Goal: Transaction & Acquisition: Purchase product/service

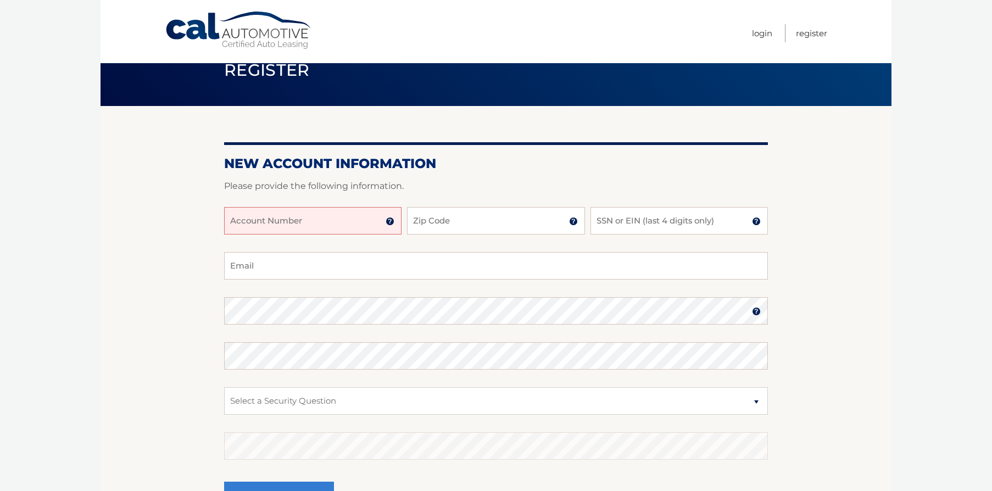
scroll to position [55, 0]
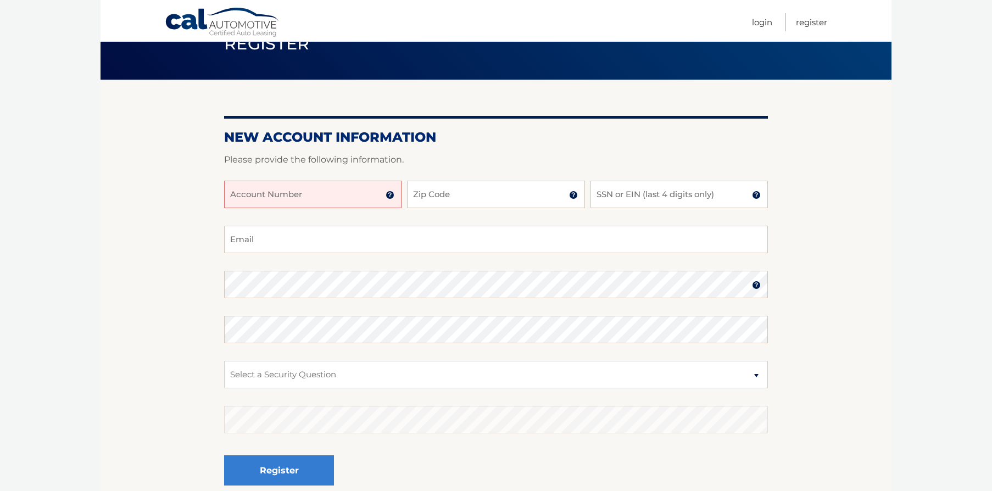
click at [295, 200] on input "Account Number" at bounding box center [312, 194] width 177 height 27
type input "44455925413"
click at [464, 193] on input "Zip Code" at bounding box center [495, 194] width 177 height 27
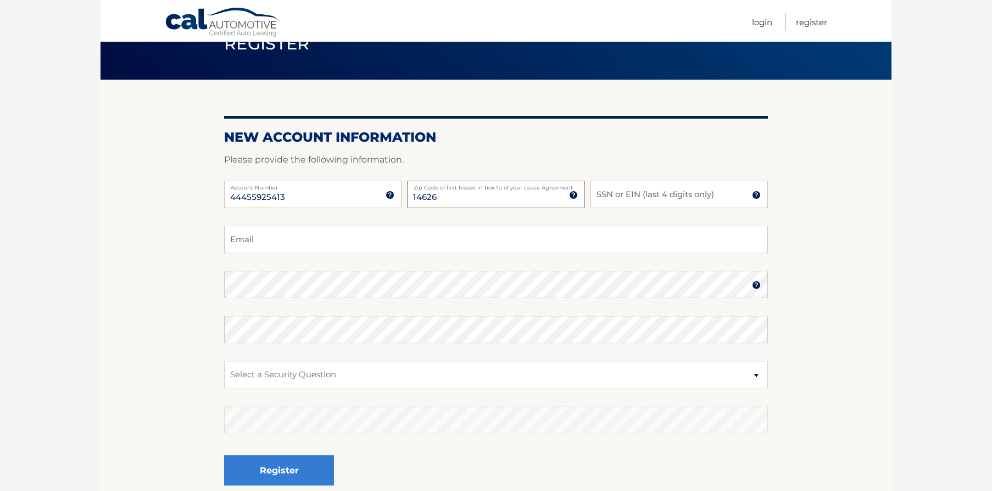
drag, startPoint x: 466, startPoint y: 195, endPoint x: 367, endPoint y: 196, distance: 99.4
click at [367, 196] on div "44455925413 Account Number 11 digit account number provided on your coupon book…" at bounding box center [496, 203] width 544 height 45
type input "14559"
click at [660, 199] on input "SSN or EIN (last 4 digits only)" at bounding box center [678, 194] width 177 height 27
type input "1988"
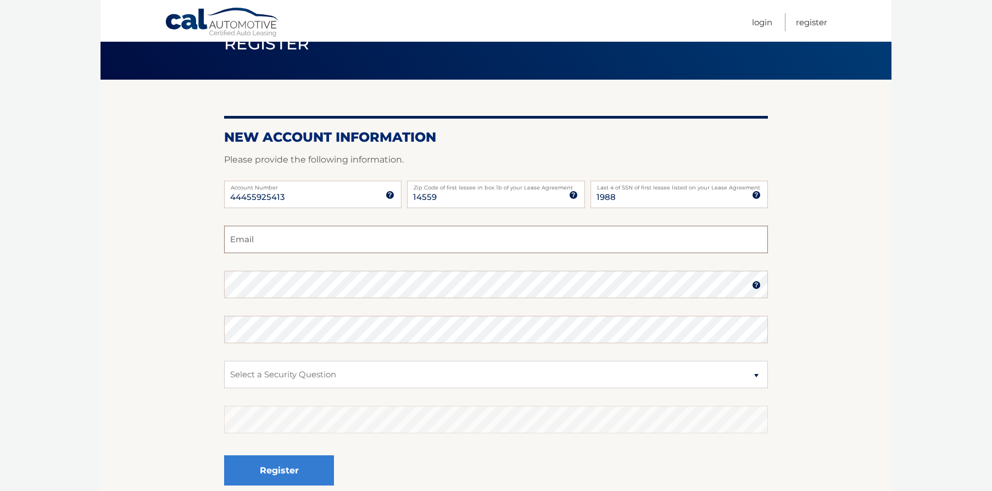
click at [259, 239] on input "Email" at bounding box center [496, 239] width 544 height 27
type input "ppmofny@aol.com"
click at [302, 371] on select "Select a Security Question What was the name of your elementary school? What is…" at bounding box center [496, 374] width 544 height 27
select select "1"
click at [224, 361] on select "Select a Security Question What was the name of your elementary school? What is…" at bounding box center [496, 374] width 544 height 27
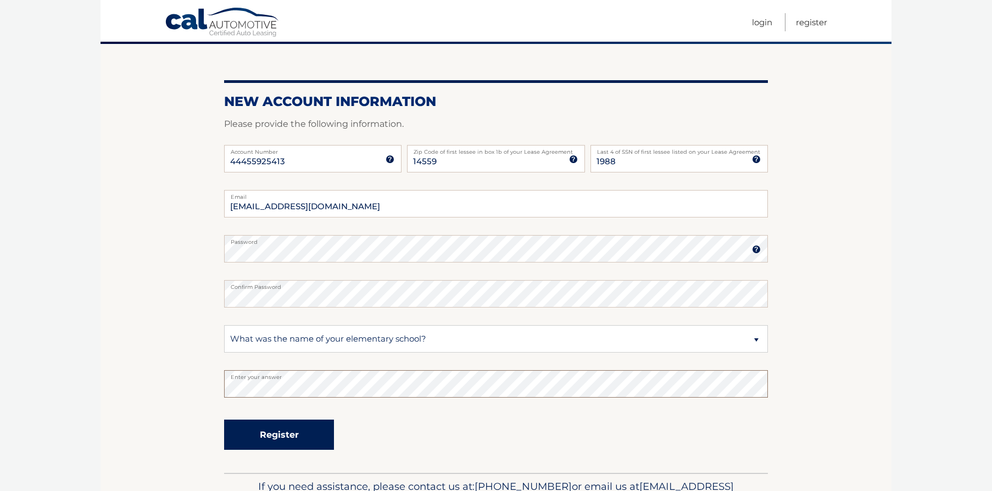
scroll to position [110, 0]
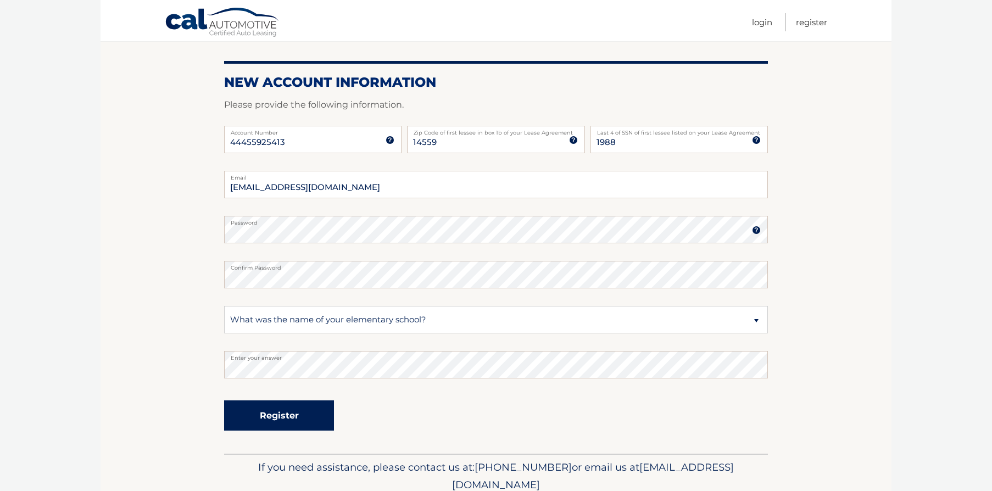
click at [309, 415] on button "Register" at bounding box center [279, 415] width 110 height 30
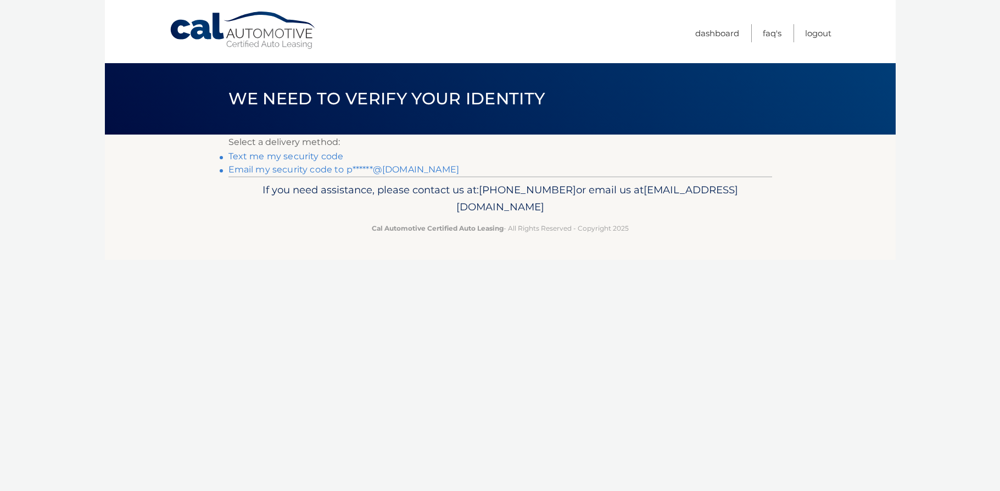
click at [294, 155] on link "Text me my security code" at bounding box center [285, 156] width 115 height 10
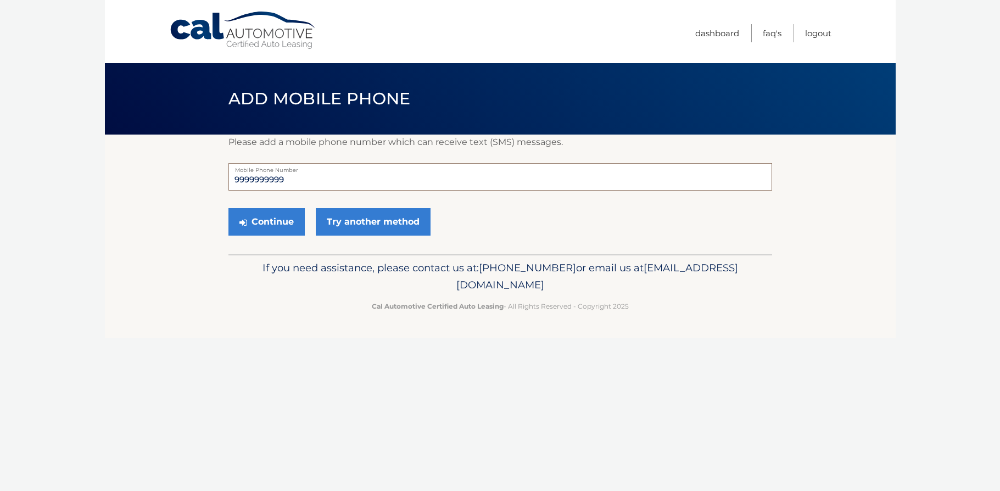
drag, startPoint x: 295, startPoint y: 180, endPoint x: 171, endPoint y: 181, distance: 124.7
click at [171, 181] on section "Please add a mobile phone number which can receive text (SMS) messages. 9999999…" at bounding box center [500, 195] width 791 height 120
type input "5857381190"
click at [189, 203] on section "Please add a mobile phone number which can receive text (SMS) messages. 5857381…" at bounding box center [500, 195] width 791 height 120
click at [276, 219] on button "Continue" at bounding box center [266, 221] width 76 height 27
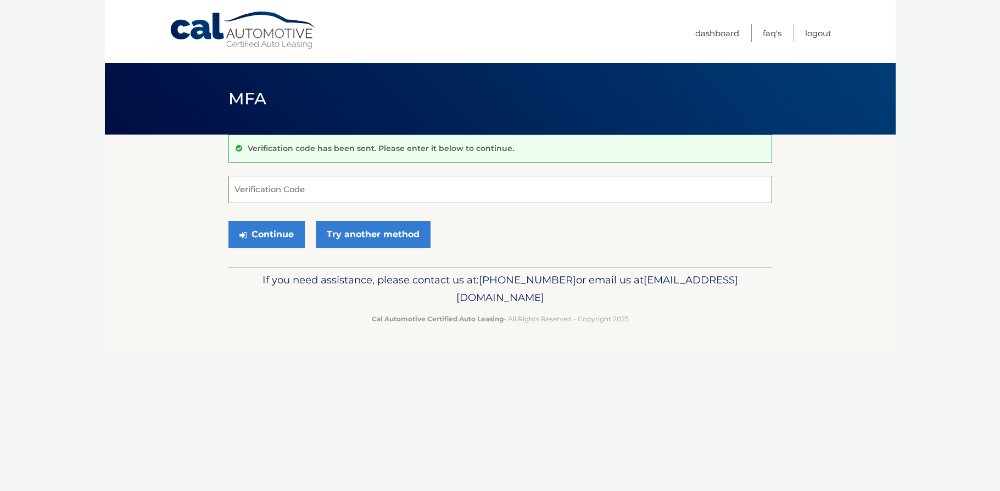
click at [275, 186] on input "Verification Code" at bounding box center [500, 189] width 544 height 27
type input "634489"
click at [283, 236] on button "Continue" at bounding box center [266, 234] width 76 height 27
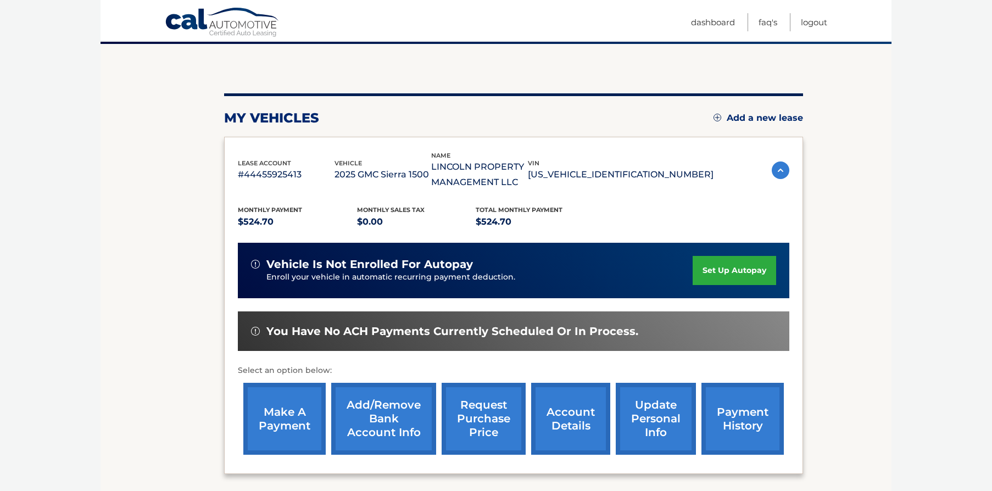
scroll to position [110, 0]
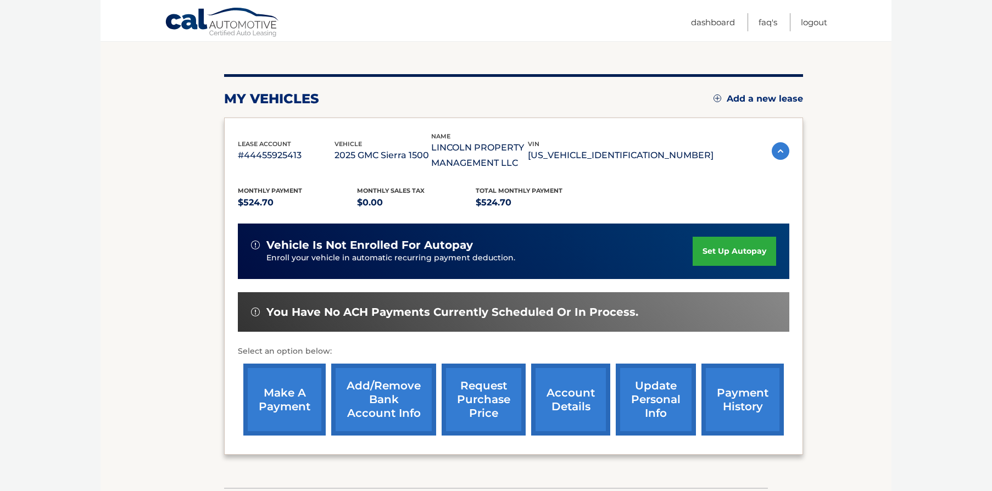
click at [655, 406] on link "update personal info" at bounding box center [656, 400] width 80 height 72
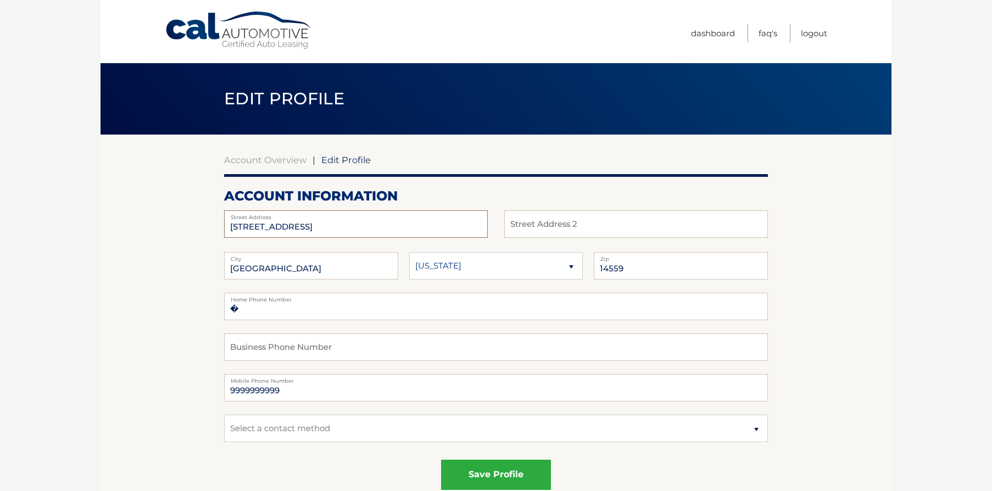
type input "PO Box 26350"
click at [642, 263] on input "14559" at bounding box center [681, 265] width 174 height 27
type input "14626"
click at [344, 315] on input "�" at bounding box center [496, 306] width 544 height 27
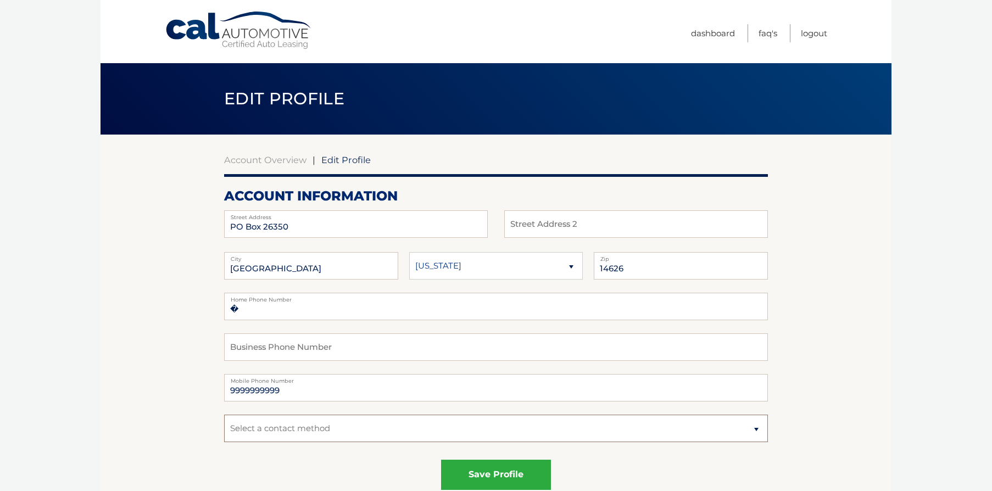
click at [328, 427] on select "Select a contact method Mobile Home" at bounding box center [496, 428] width 544 height 27
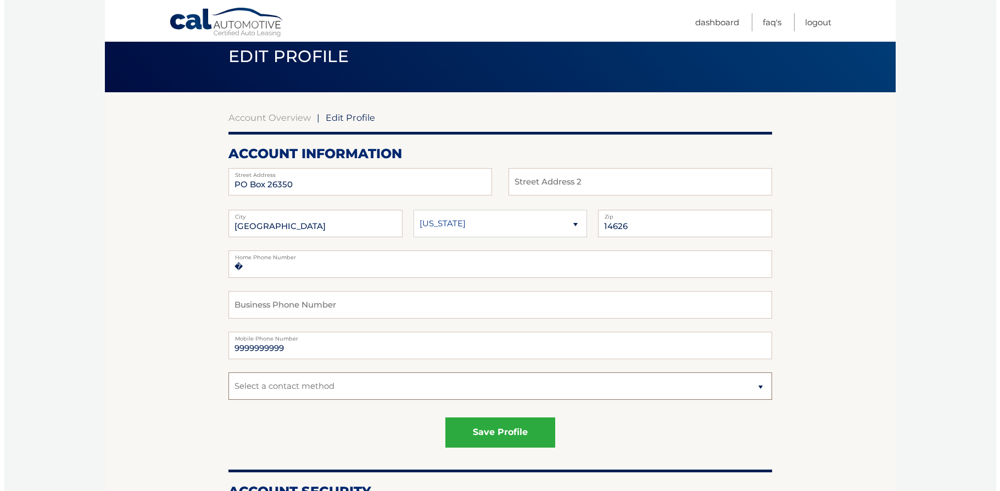
scroll to position [55, 0]
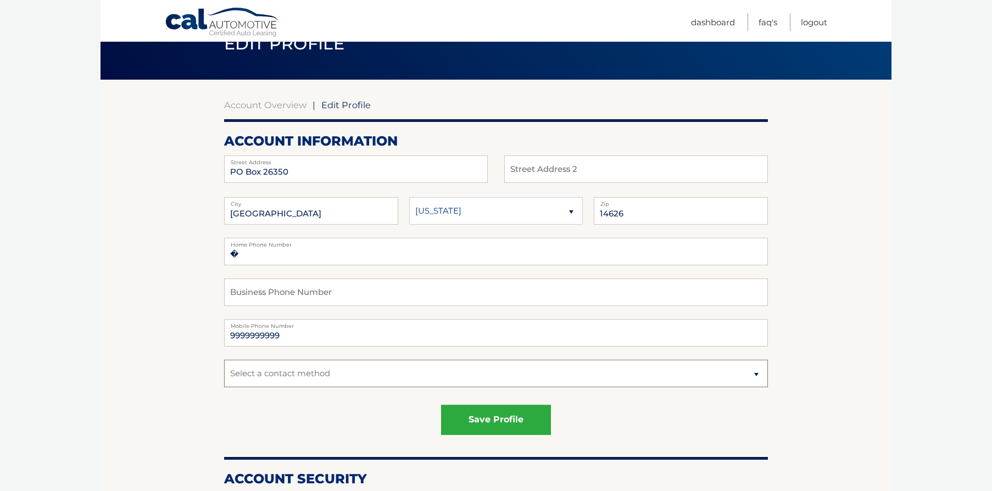
click at [318, 374] on select "Select a contact method Mobile Home" at bounding box center [496, 373] width 544 height 27
select select "3"
click at [224, 360] on select "Select a contact method Mobile Home" at bounding box center [496, 373] width 544 height 27
click at [500, 421] on button "save profile" at bounding box center [496, 420] width 110 height 30
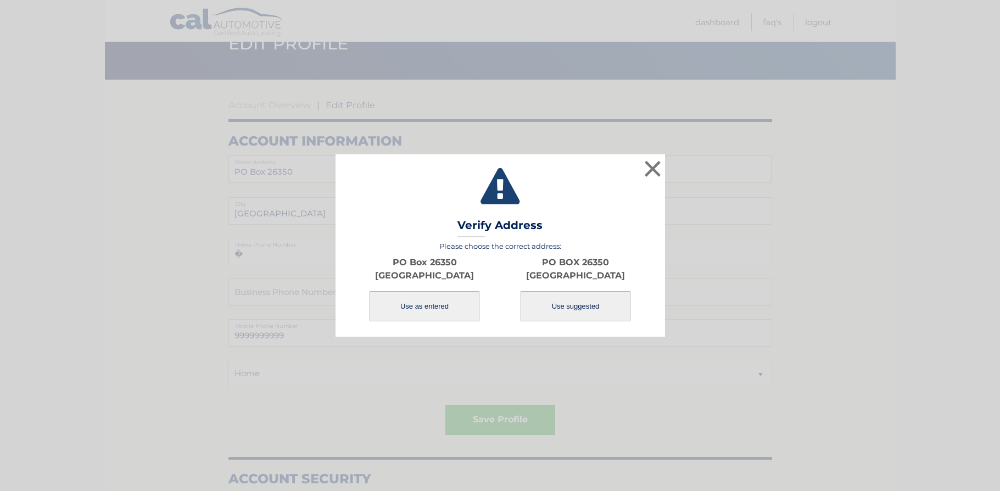
click at [590, 305] on button "Use suggested" at bounding box center [576, 306] width 110 height 30
type input "PO BOX 26350"
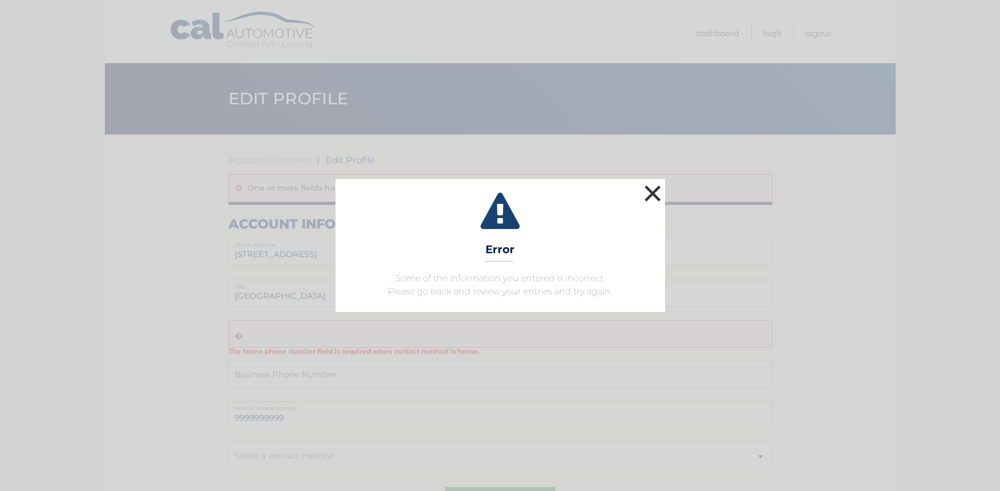
click at [651, 196] on button "×" at bounding box center [653, 193] width 22 height 22
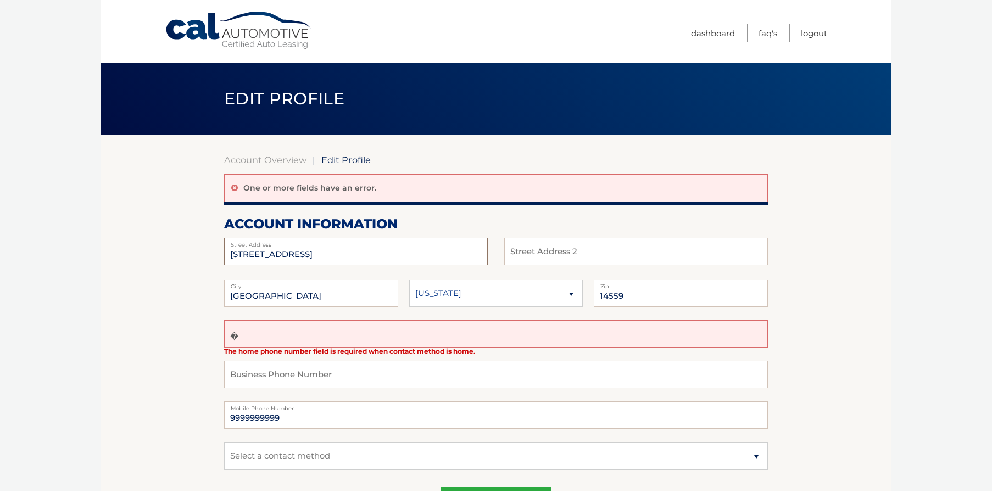
click at [345, 251] on input "7 SABLE CREEK LANE" at bounding box center [356, 251] width 264 height 27
drag, startPoint x: 349, startPoint y: 251, endPoint x: 115, endPoint y: 241, distance: 234.2
type input "PO BOX 26350"
type input "14626"
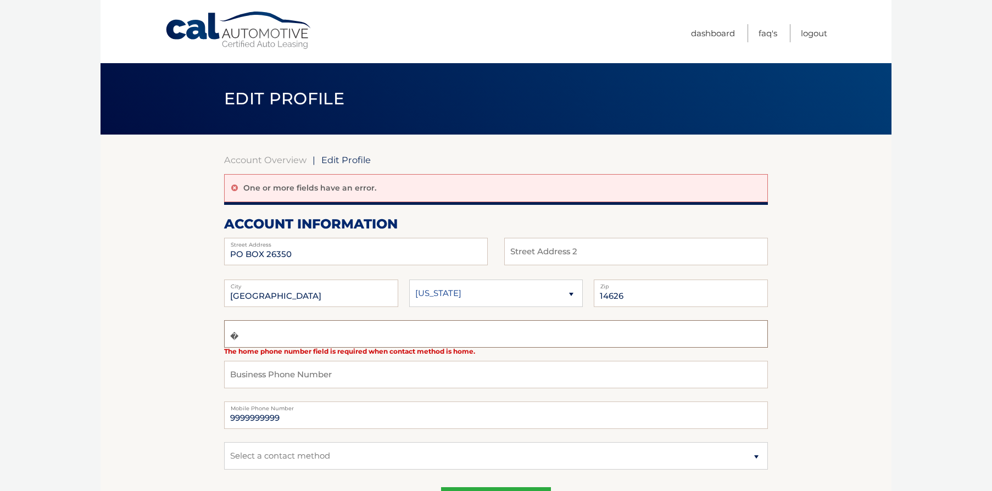
click at [330, 335] on input "�" at bounding box center [496, 333] width 544 height 27
type input "�5859434204"
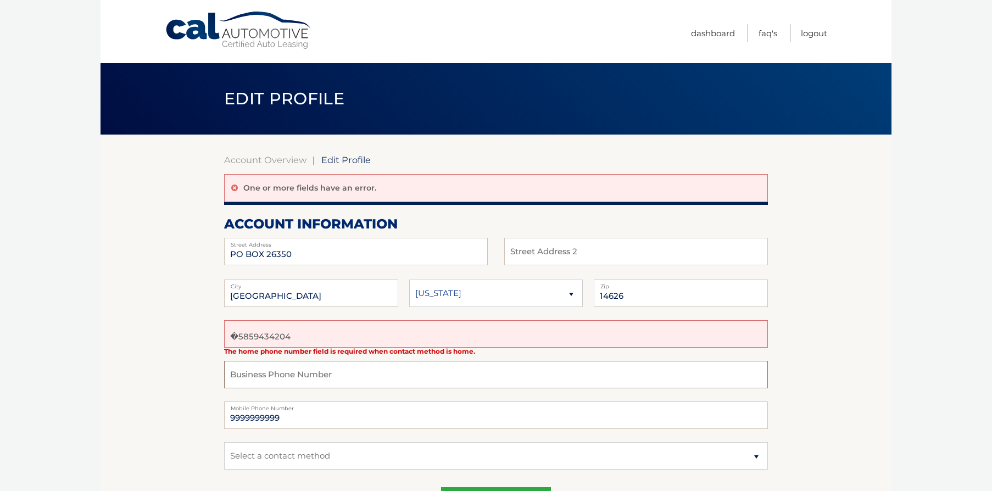
click at [314, 373] on input "text" at bounding box center [496, 374] width 544 height 27
click at [371, 386] on input "text" at bounding box center [496, 374] width 544 height 27
click at [336, 409] on label "Mobile Phone Number" at bounding box center [496, 405] width 544 height 9
click at [325, 454] on select "Select a contact method Mobile Home" at bounding box center [496, 455] width 544 height 27
click at [224, 442] on select "Select a contact method Mobile Home" at bounding box center [496, 455] width 544 height 27
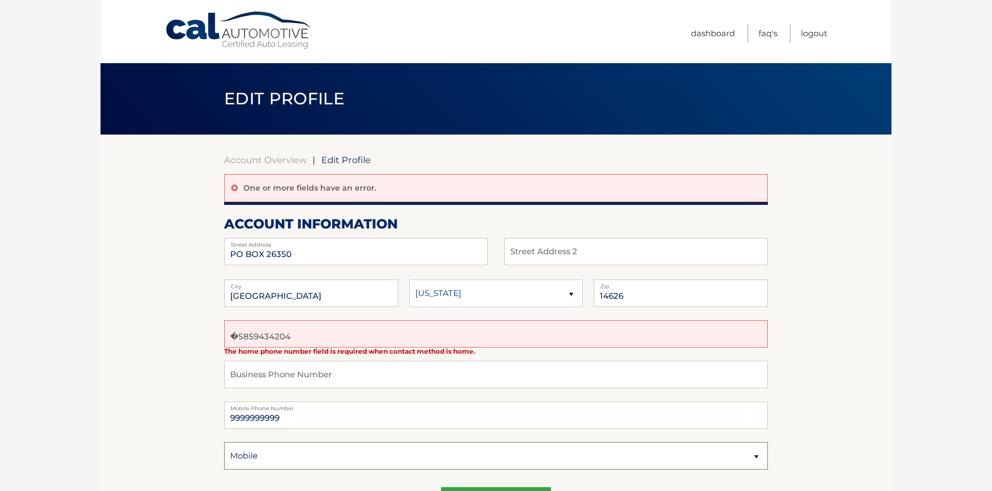
click at [274, 455] on select "Select a contact method Mobile Home" at bounding box center [496, 455] width 544 height 27
select select "3"
click at [224, 442] on select "Select a contact method Mobile Home" at bounding box center [496, 455] width 544 height 27
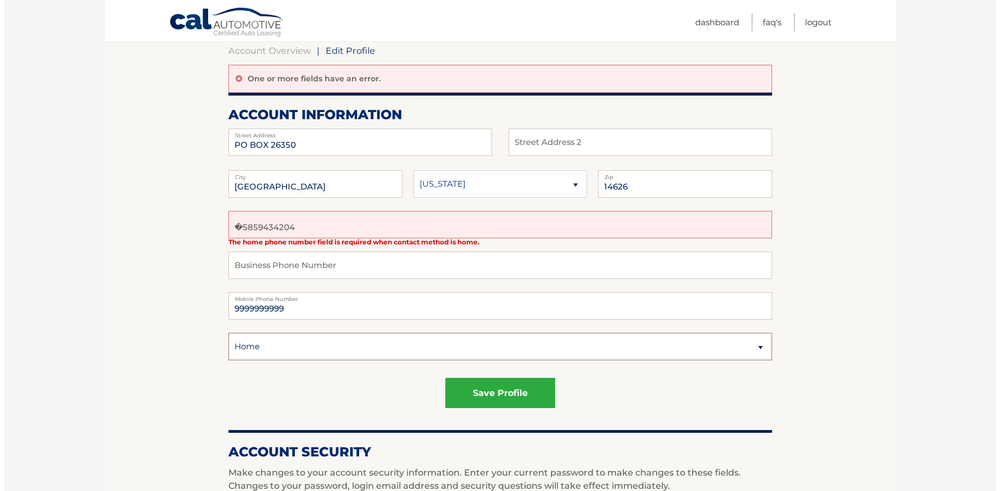
scroll to position [110, 0]
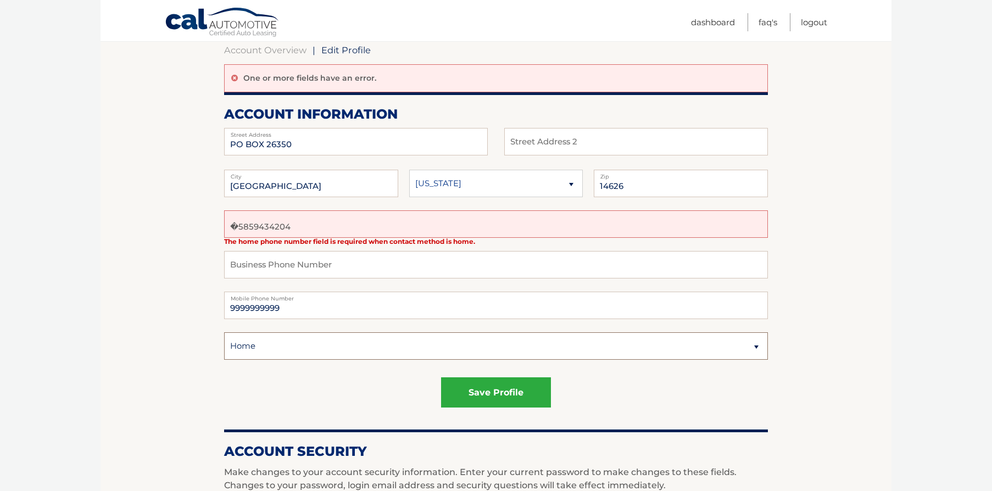
click at [280, 342] on select "Select a contact method Mobile Home" at bounding box center [496, 345] width 544 height 27
select select
click at [224, 332] on select "Select a contact method Mobile Home" at bounding box center [496, 345] width 544 height 27
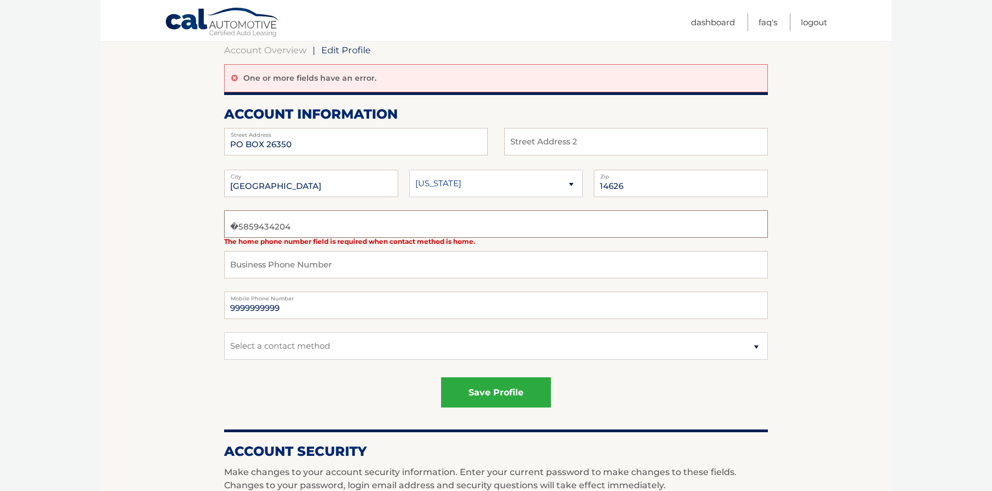
click at [314, 226] on input "�5859434204" at bounding box center [496, 223] width 544 height 27
drag, startPoint x: 351, startPoint y: 225, endPoint x: 200, endPoint y: 224, distance: 151.6
click at [201, 226] on section "Account Overview | Edit Profile One or more fields have an error. account infor…" at bounding box center [496, 462] width 791 height 875
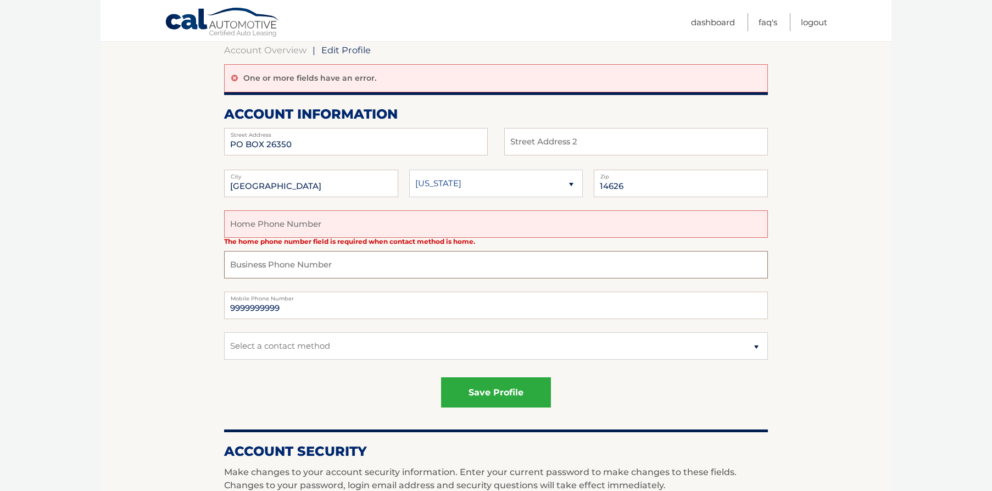
click at [415, 269] on input "text" at bounding box center [496, 264] width 544 height 27
click at [895, 286] on body "Cal Automotive Menu Dashboard FAQ's Logout | Zip" at bounding box center [496, 135] width 992 height 491
click at [496, 388] on button "save profile" at bounding box center [496, 392] width 110 height 30
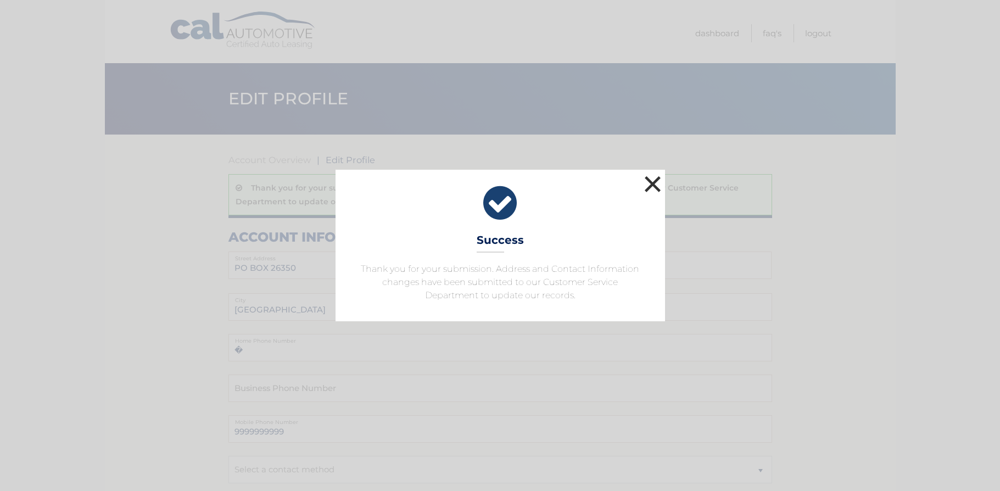
click at [656, 187] on button "×" at bounding box center [653, 184] width 22 height 22
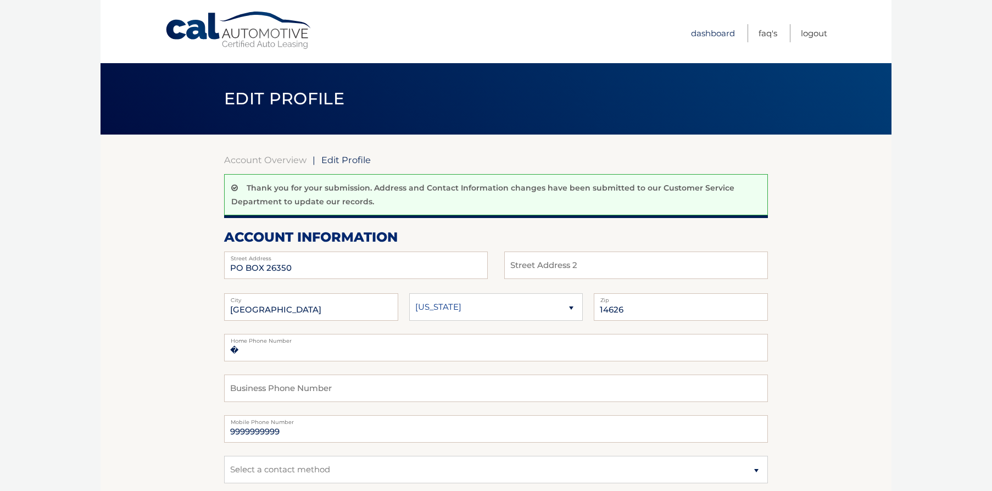
click at [711, 31] on link "Dashboard" at bounding box center [713, 33] width 44 height 18
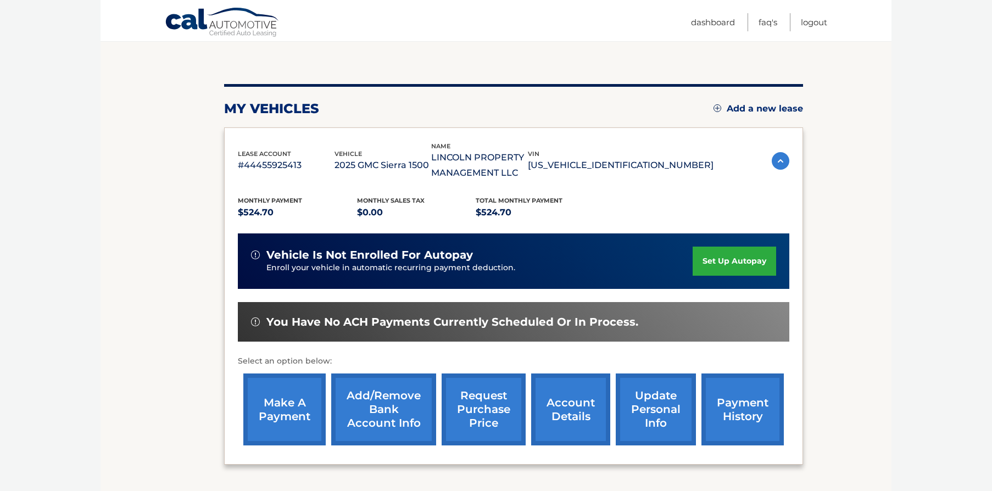
scroll to position [110, 0]
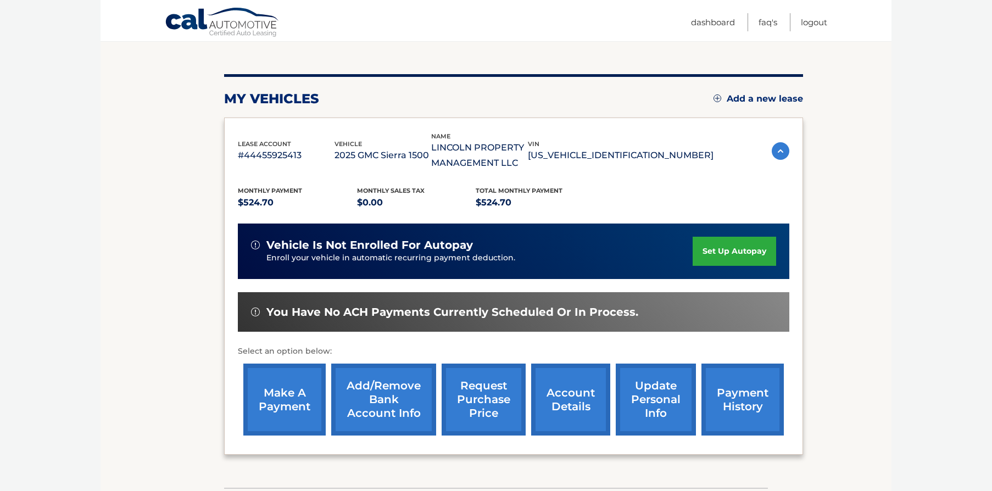
click at [275, 403] on link "make a payment" at bounding box center [284, 400] width 82 height 72
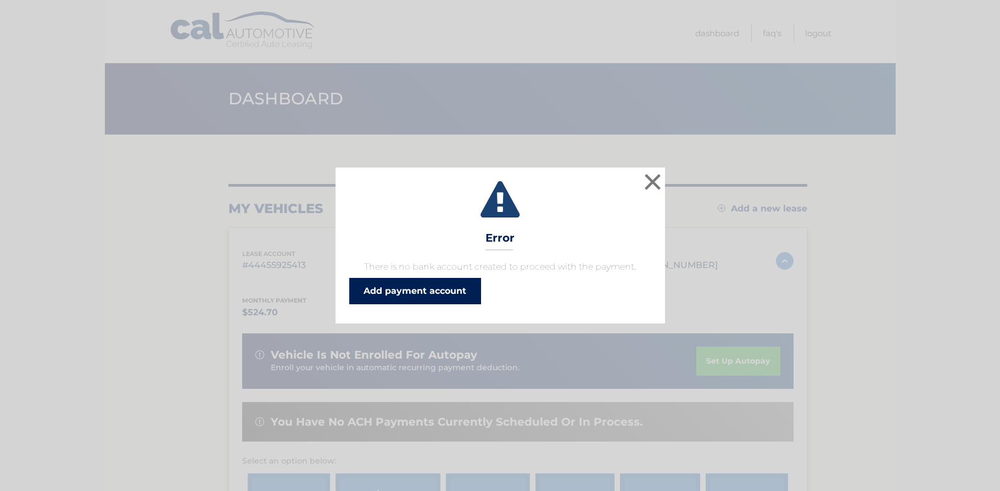
click at [403, 280] on link "Add payment account" at bounding box center [415, 291] width 132 height 26
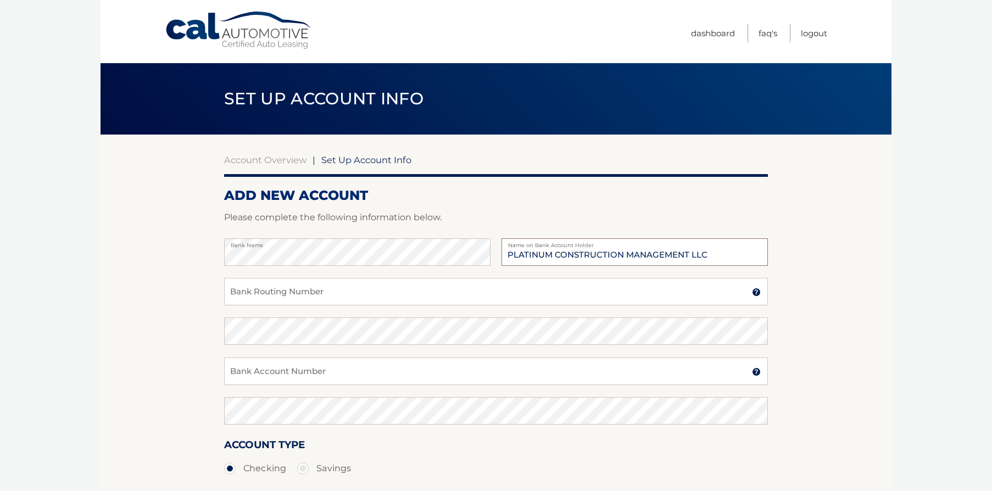
type input "PLATINUM CONSTRUCTION MANAGEMENT LLC"
click at [324, 291] on input "Bank Routing Number" at bounding box center [496, 291] width 544 height 27
type input "243374218"
click at [272, 371] on input "Bank Account Number" at bounding box center [496, 371] width 544 height 27
type input "3406023634"
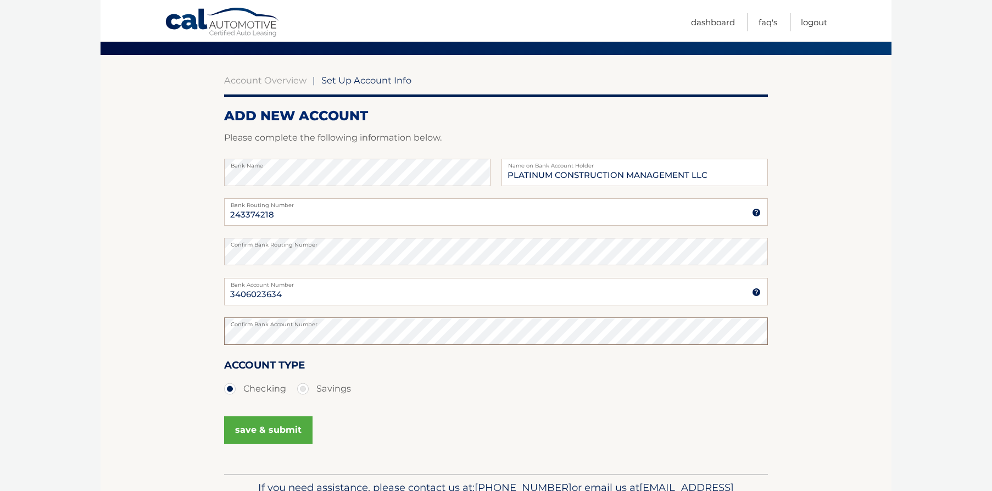
scroll to position [146, 0]
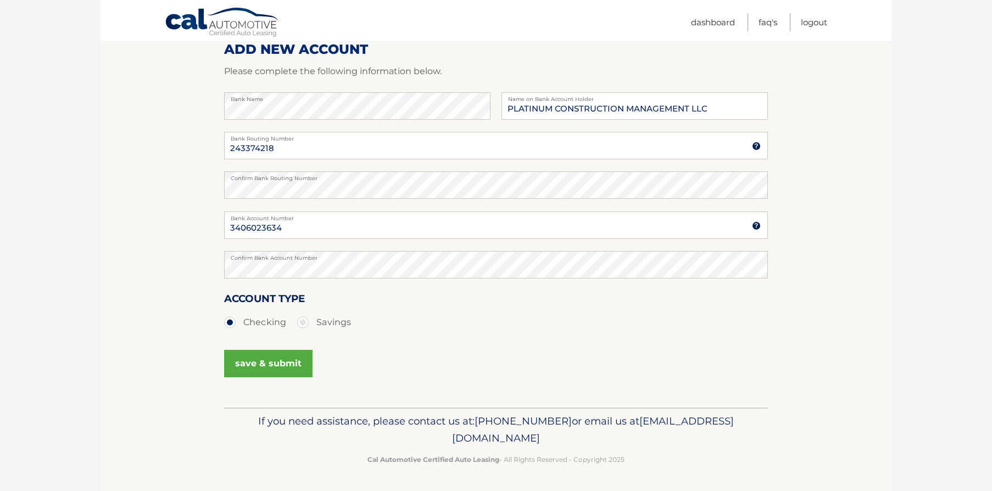
click at [288, 363] on button "save & submit" at bounding box center [268, 363] width 88 height 27
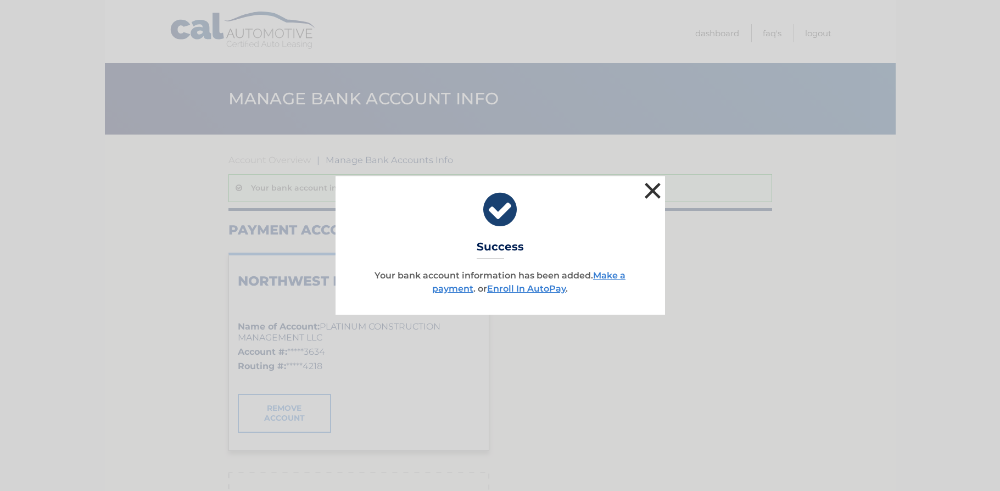
click at [653, 193] on button "×" at bounding box center [653, 191] width 22 height 22
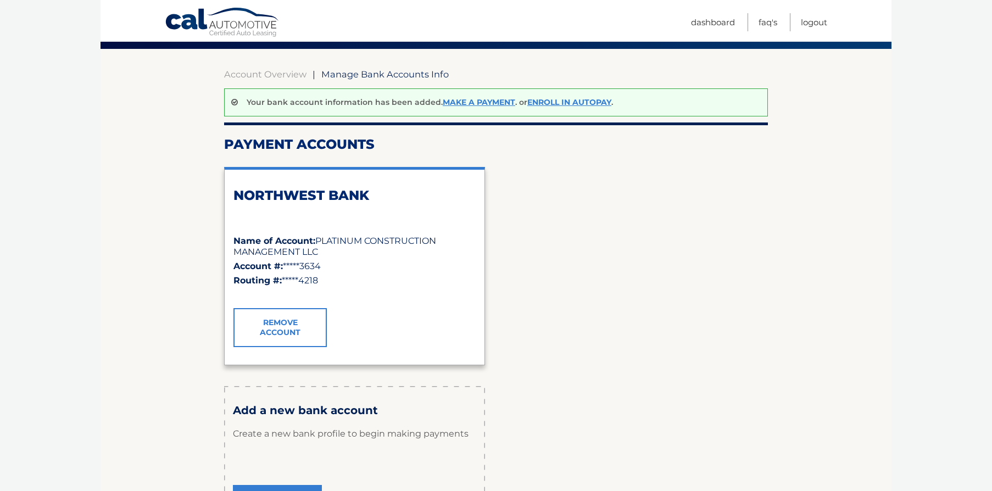
scroll to position [220, 0]
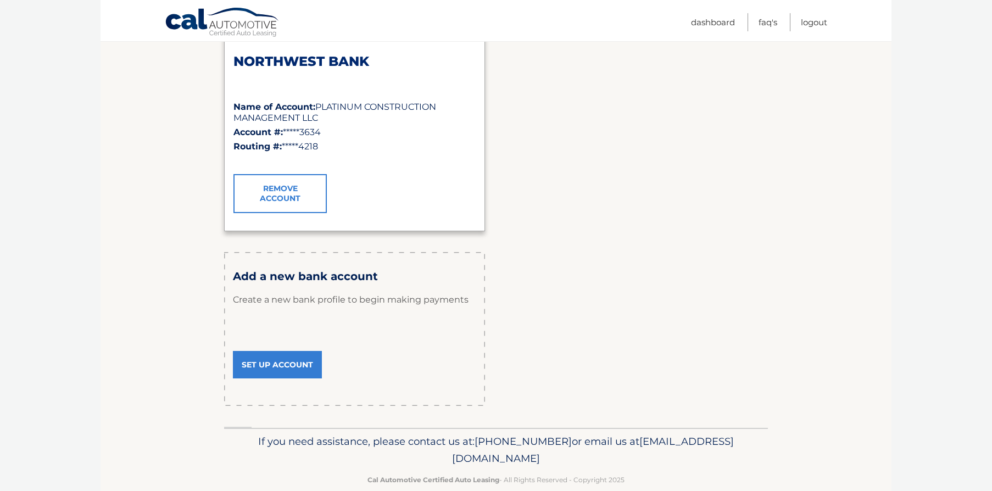
click at [407, 119] on div "Name of Account: PLATINUM CONSTRUCTION MANAGEMENT LLC" at bounding box center [354, 112] width 242 height 25
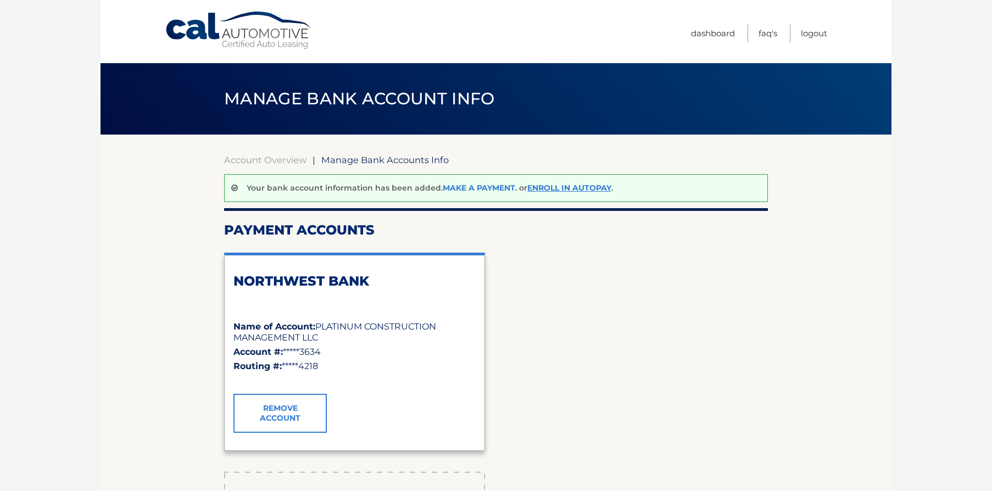
click at [498, 185] on link "Make a payment" at bounding box center [479, 188] width 72 height 10
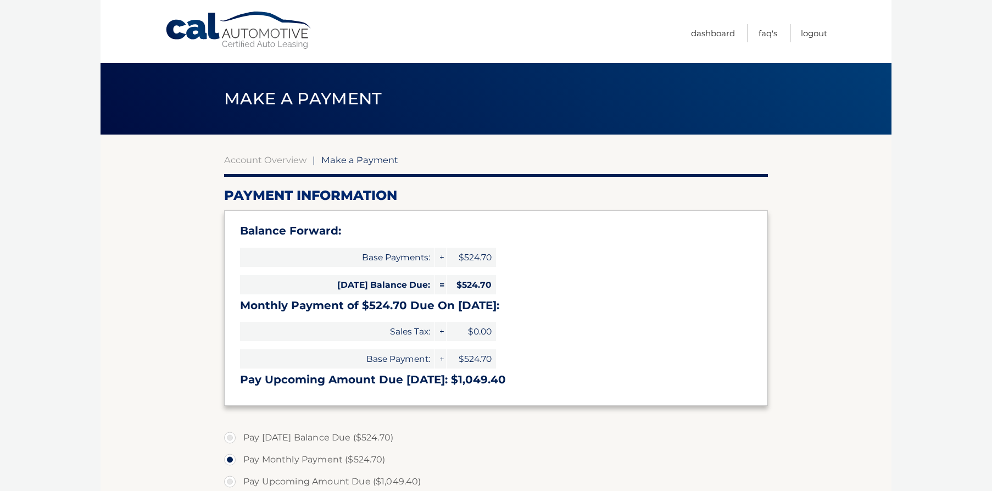
select select "NzdhYTg0NzctZmUxMC00NWVlLTliOTMtMzMzNjM4N2JlZjM3"
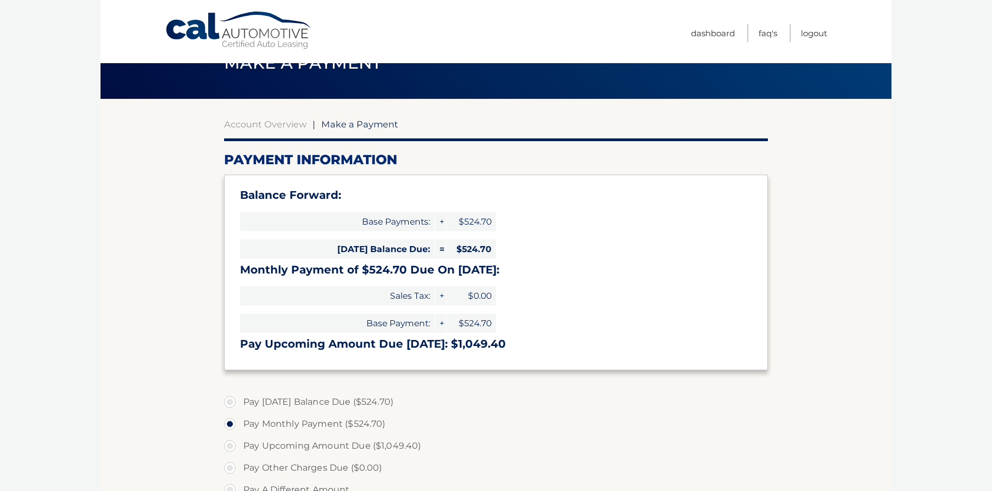
scroll to position [55, 0]
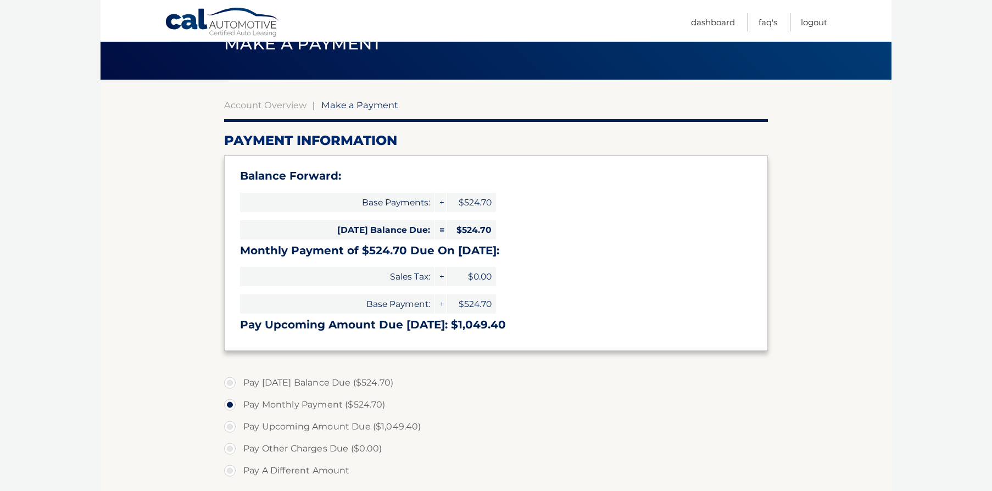
click at [229, 382] on label "Pay [DATE] Balance Due ($524.70)" at bounding box center [496, 383] width 544 height 22
click at [229, 382] on input "Pay [DATE] Balance Due ($524.70)" at bounding box center [233, 381] width 11 height 18
radio input "true"
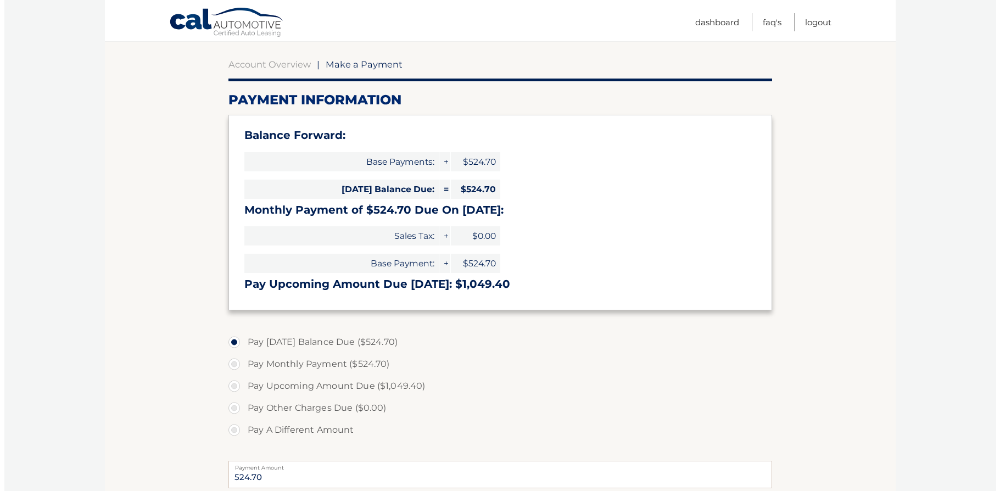
scroll to position [330, 0]
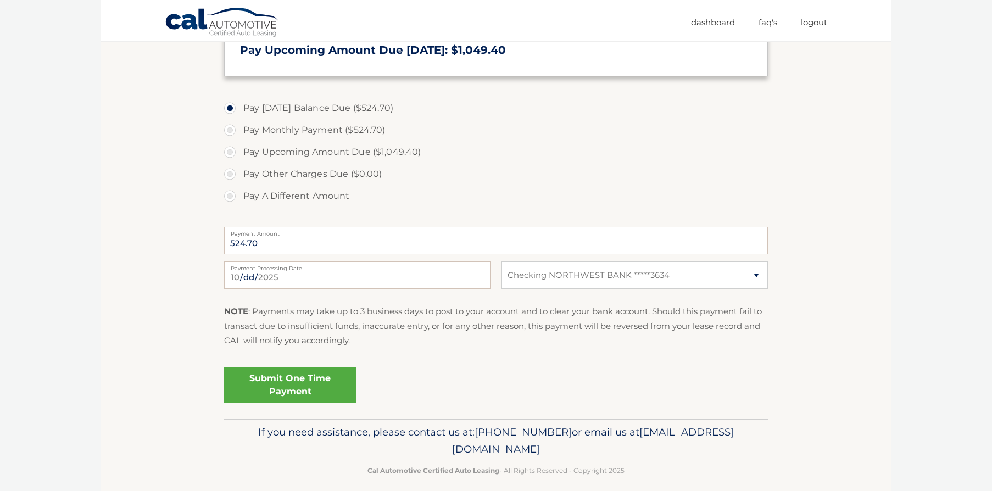
click at [300, 382] on link "Submit One Time Payment" at bounding box center [290, 384] width 132 height 35
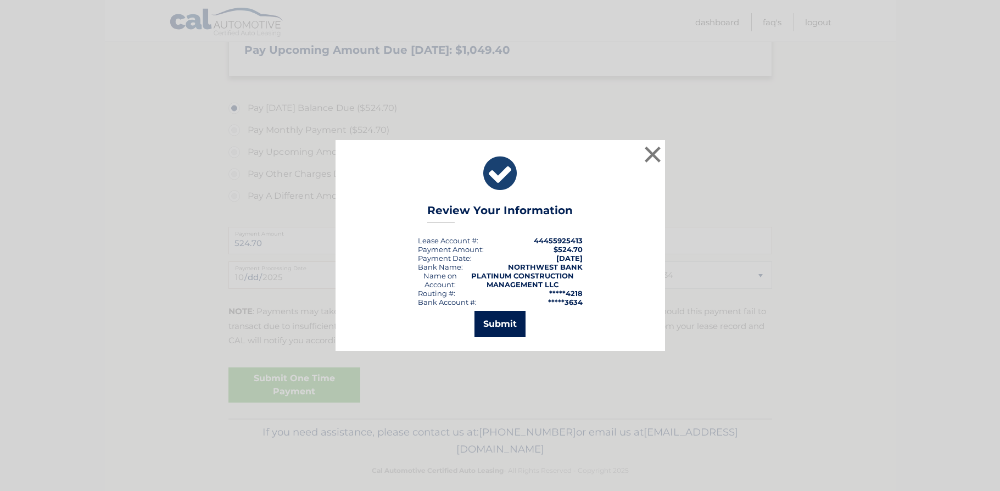
click at [509, 327] on button "Submit" at bounding box center [500, 324] width 51 height 26
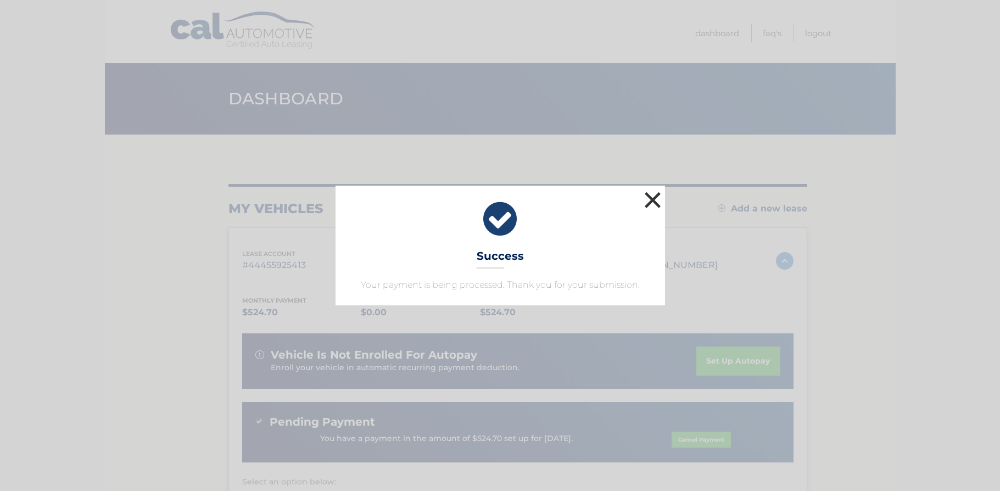
drag, startPoint x: 648, startPoint y: 199, endPoint x: 660, endPoint y: 197, distance: 12.3
click at [649, 199] on button "×" at bounding box center [653, 200] width 22 height 22
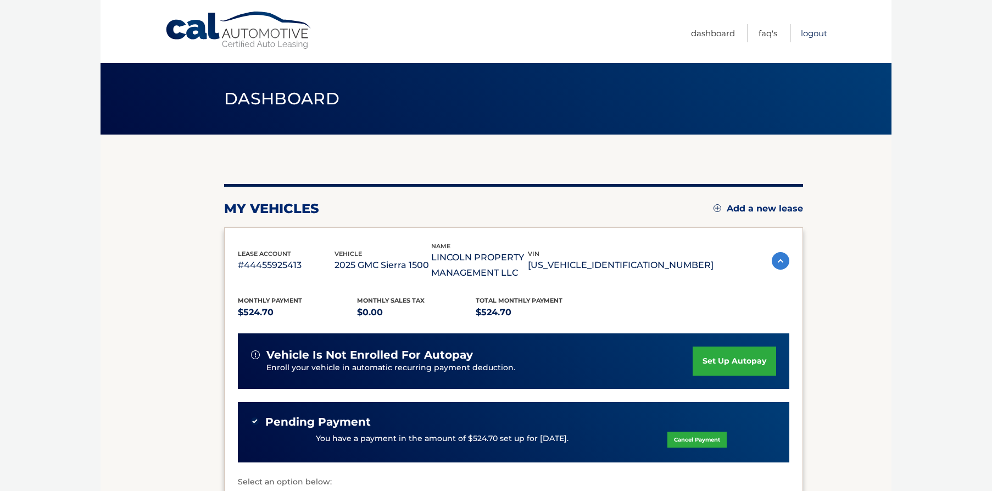
click at [821, 36] on link "Logout" at bounding box center [814, 33] width 26 height 18
